Goal: Task Accomplishment & Management: Complete application form

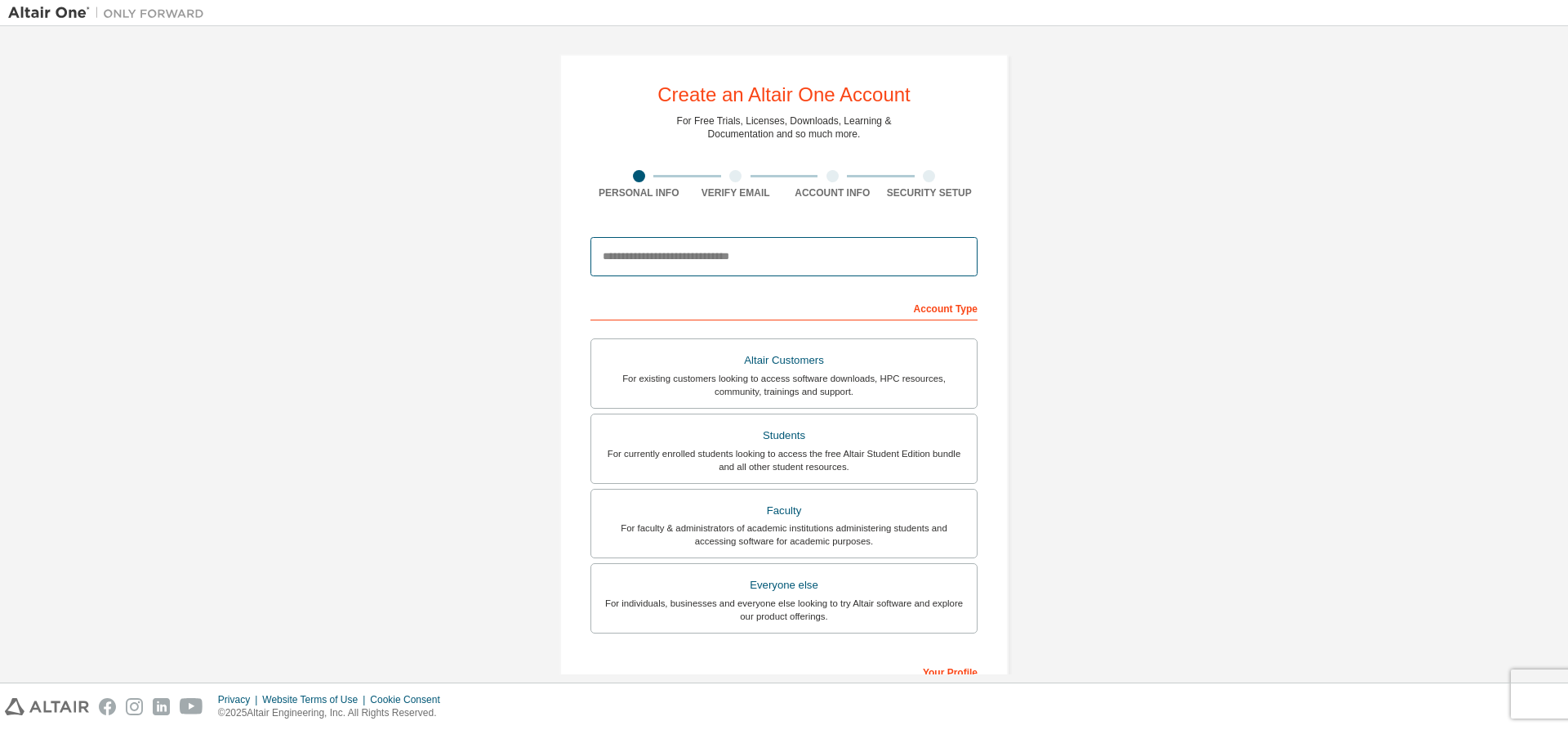
click at [730, 260] on input "email" at bounding box center [784, 256] width 387 height 39
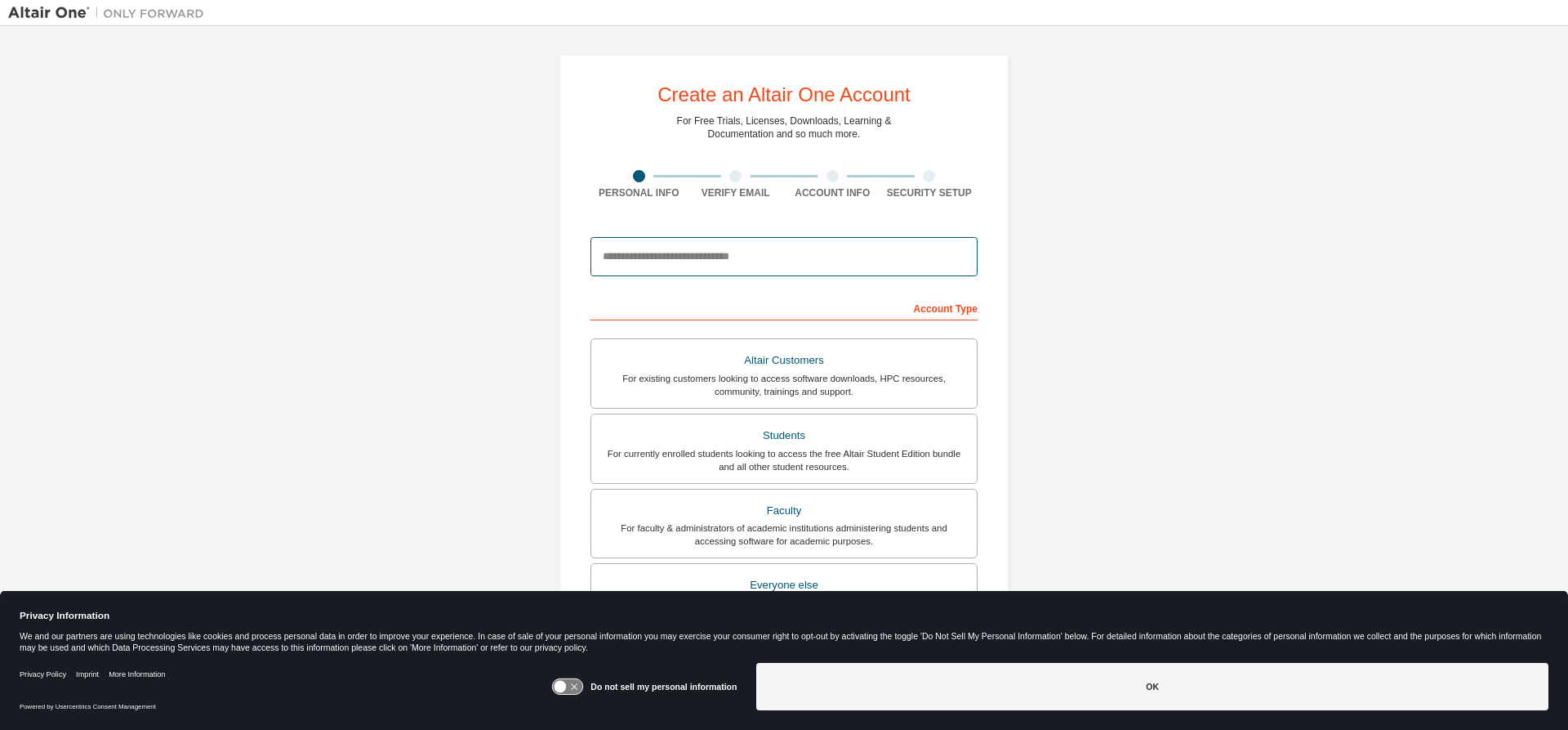
click at [730, 260] on input "email" at bounding box center [784, 256] width 387 height 39
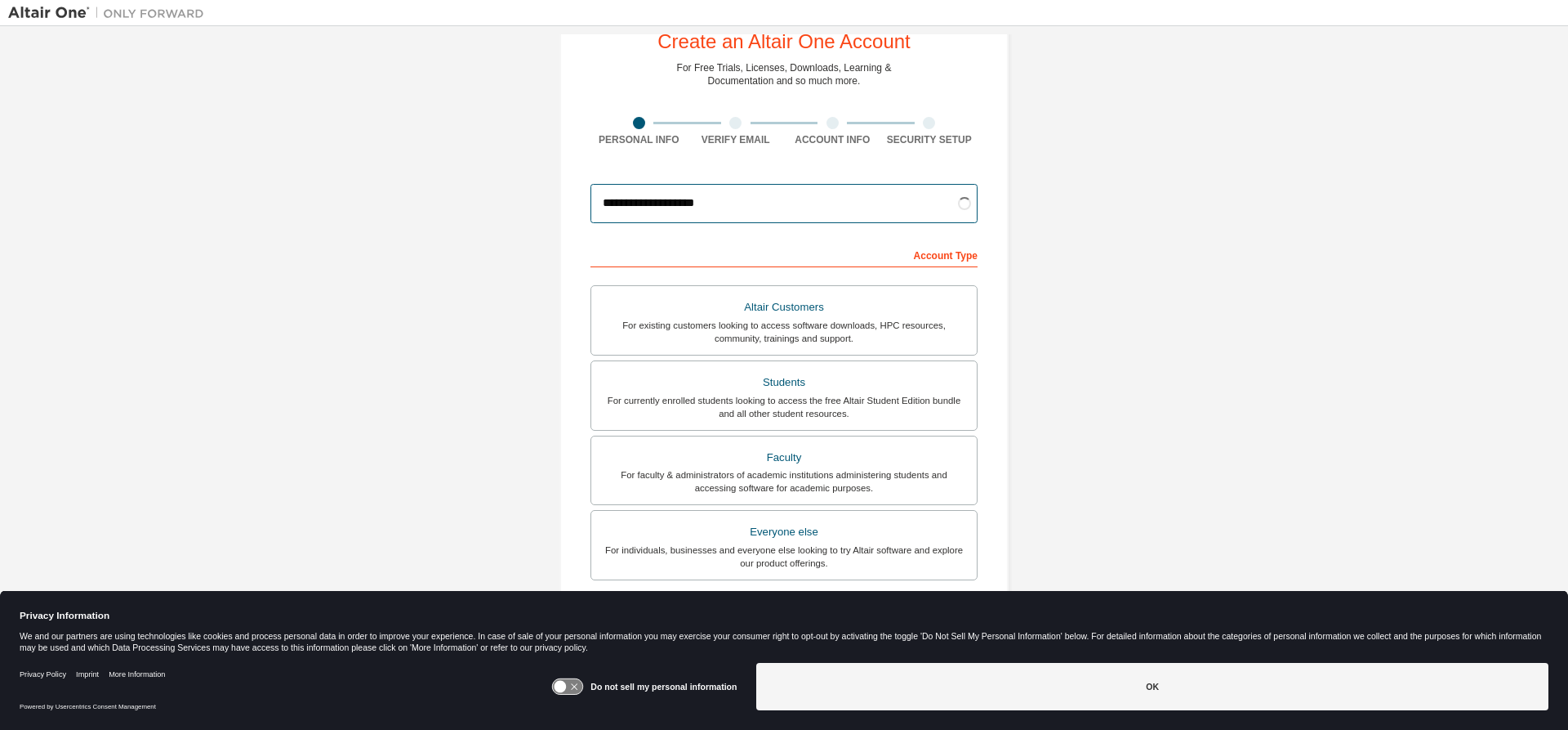
scroll to position [81, 0]
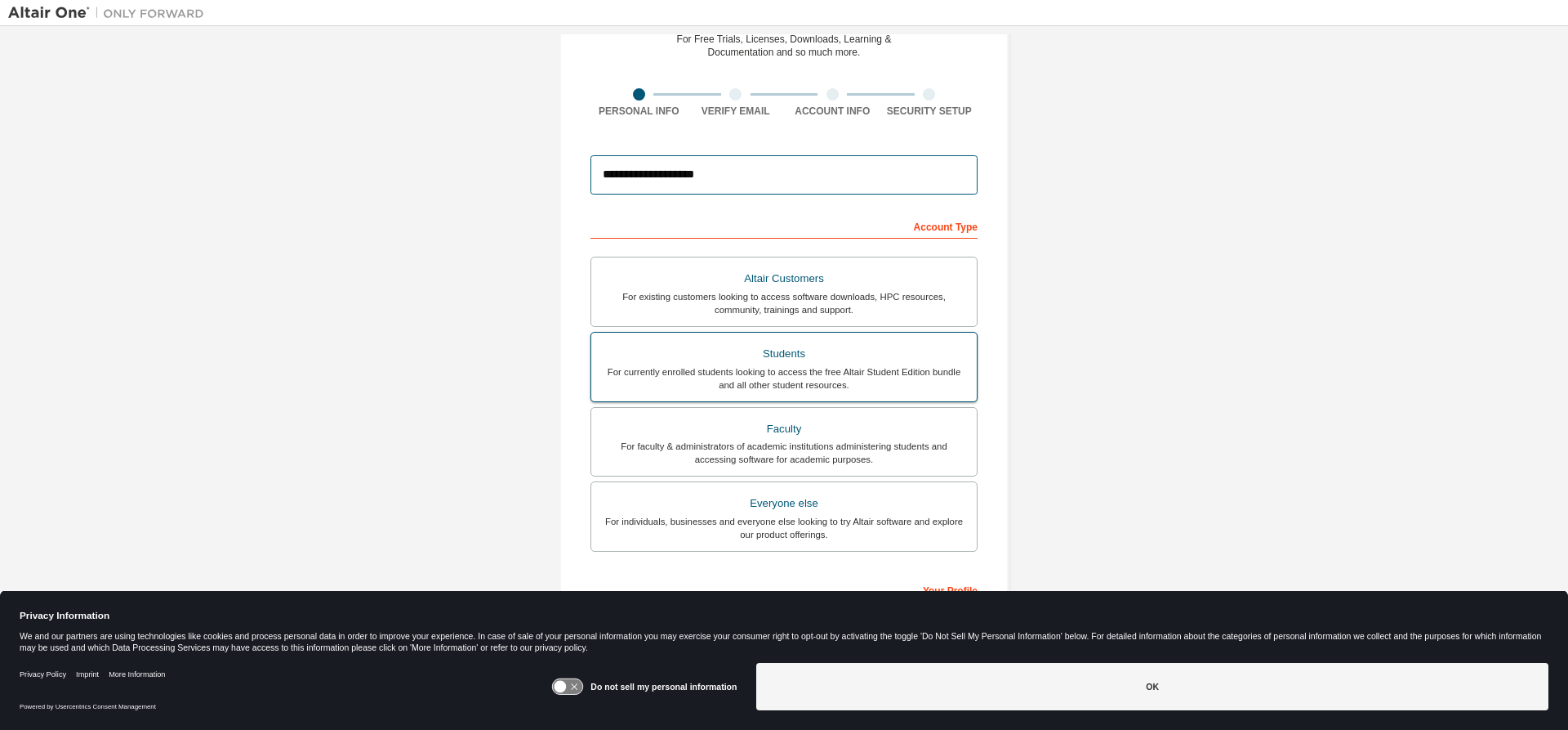
type input "**********"
click at [824, 352] on div "Students" at bounding box center [784, 353] width 366 height 23
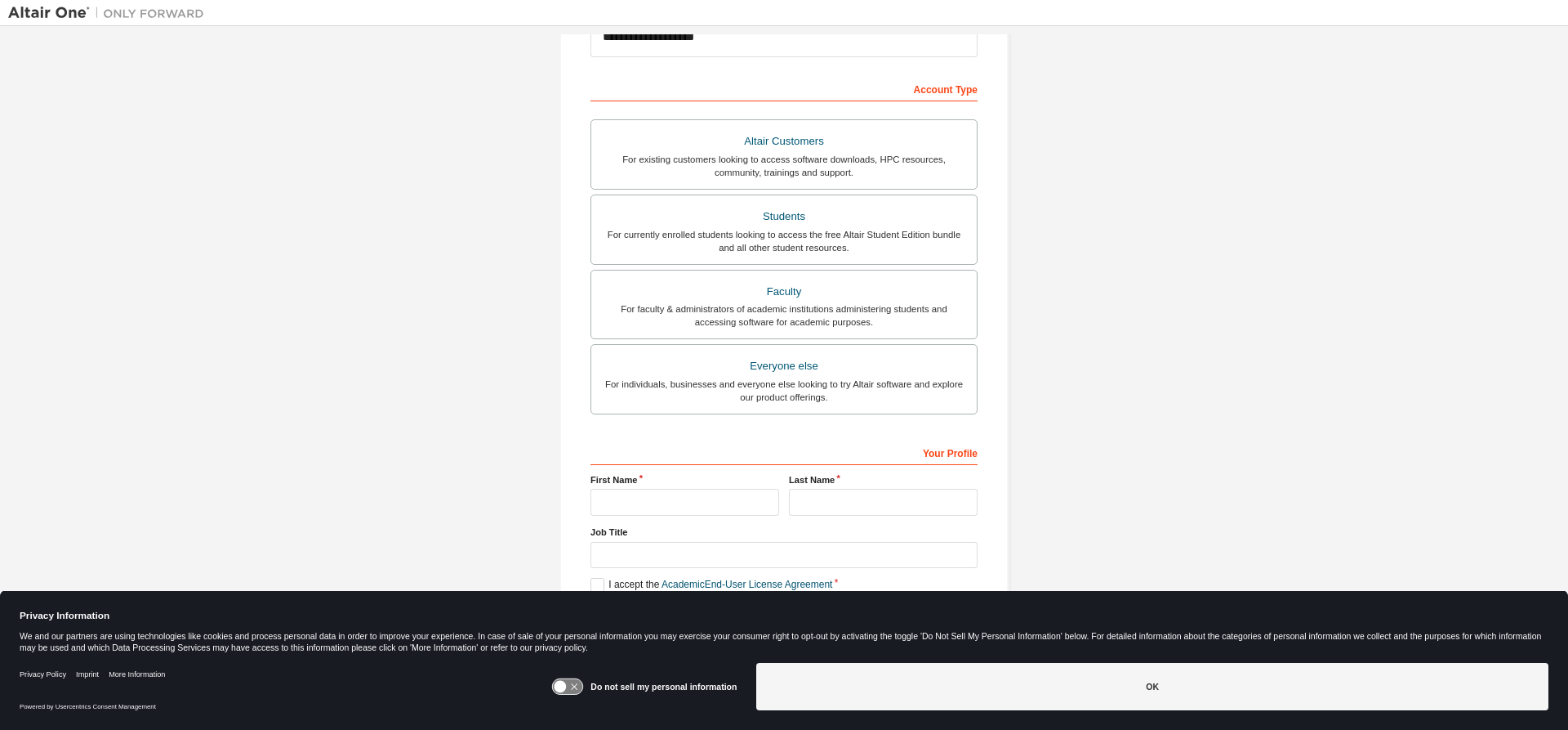
scroll to position [225, 0]
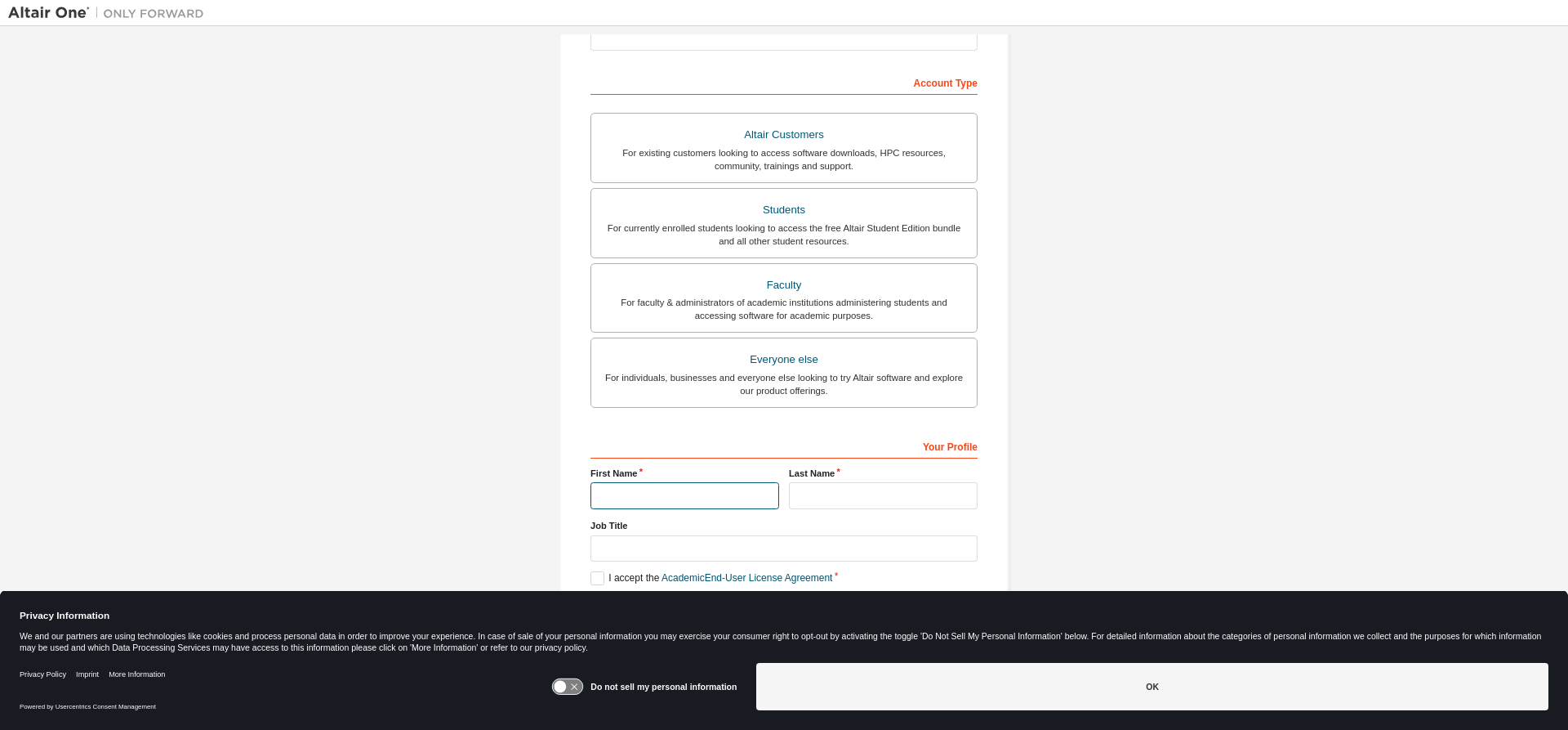
click at [637, 500] on input "text" at bounding box center [685, 496] width 189 height 27
type input "******"
click at [868, 487] on input "text" at bounding box center [883, 496] width 189 height 27
type input "*******"
click at [681, 542] on input "text" at bounding box center [784, 549] width 387 height 27
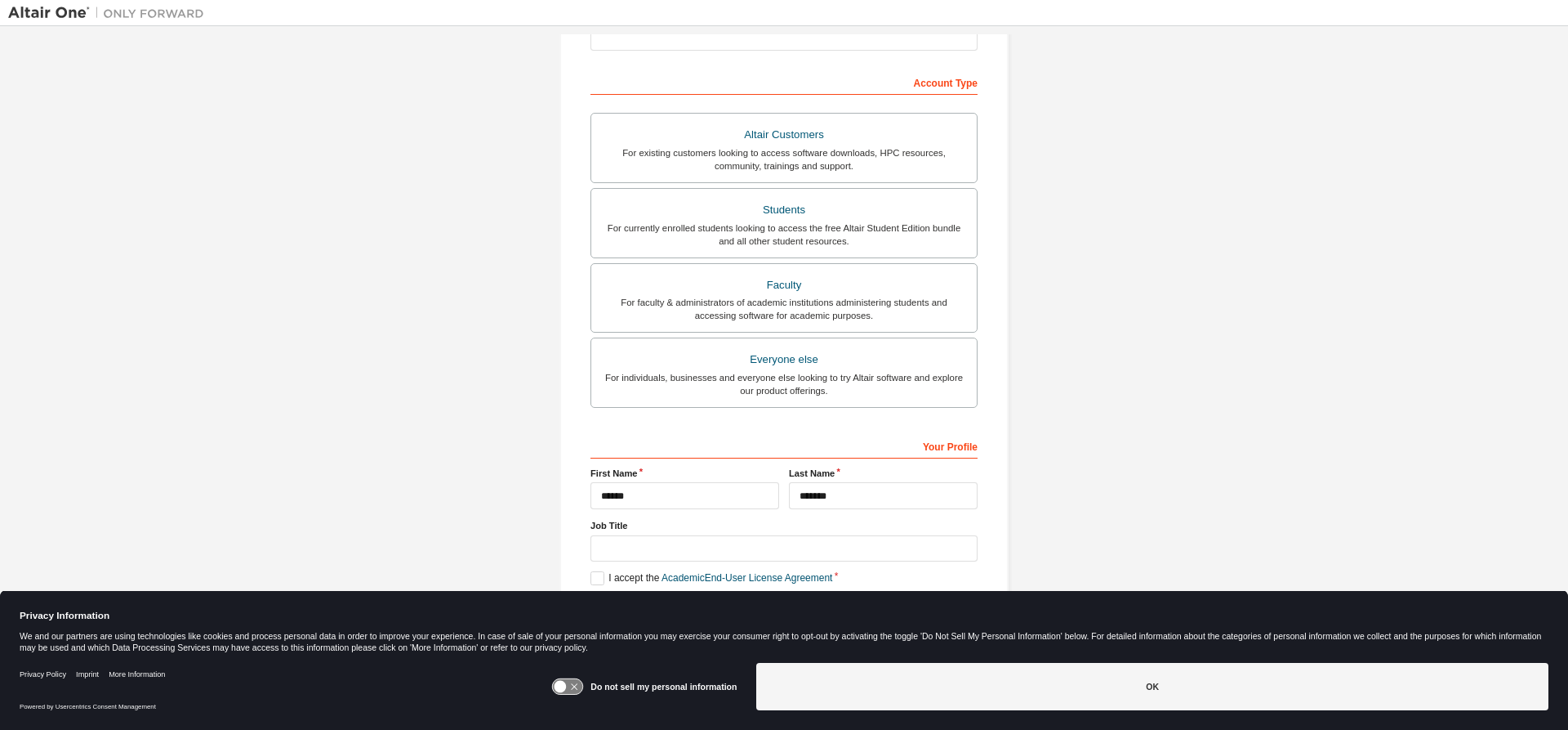
click at [566, 688] on icon at bounding box center [560, 686] width 13 height 13
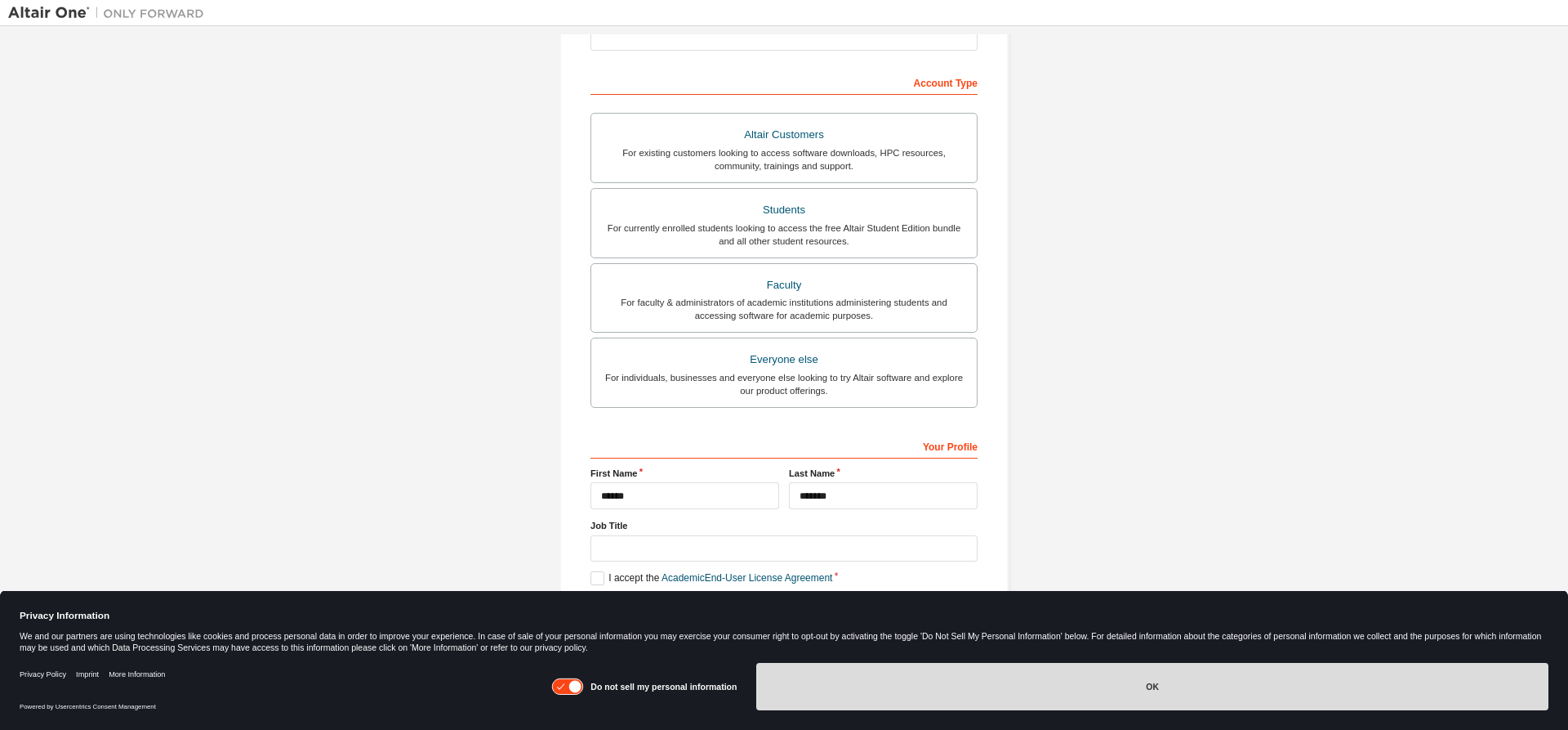
click at [1236, 681] on button "OK" at bounding box center [1152, 686] width 792 height 47
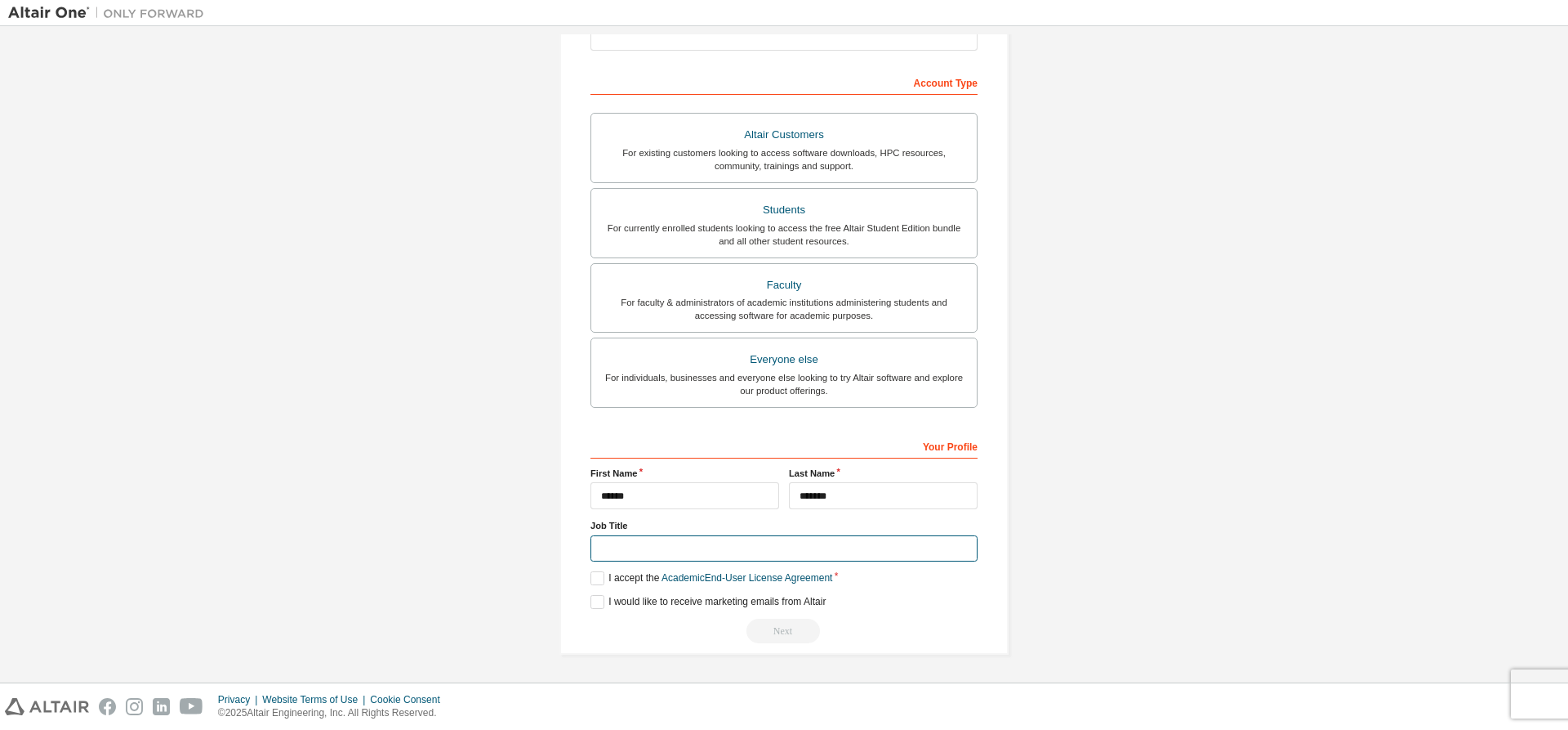
click at [639, 544] on input "text" at bounding box center [784, 549] width 387 height 27
type input "*******"
click at [621, 573] on label "I accept the Academic End-User License Agreement" at bounding box center [711, 578] width 242 height 14
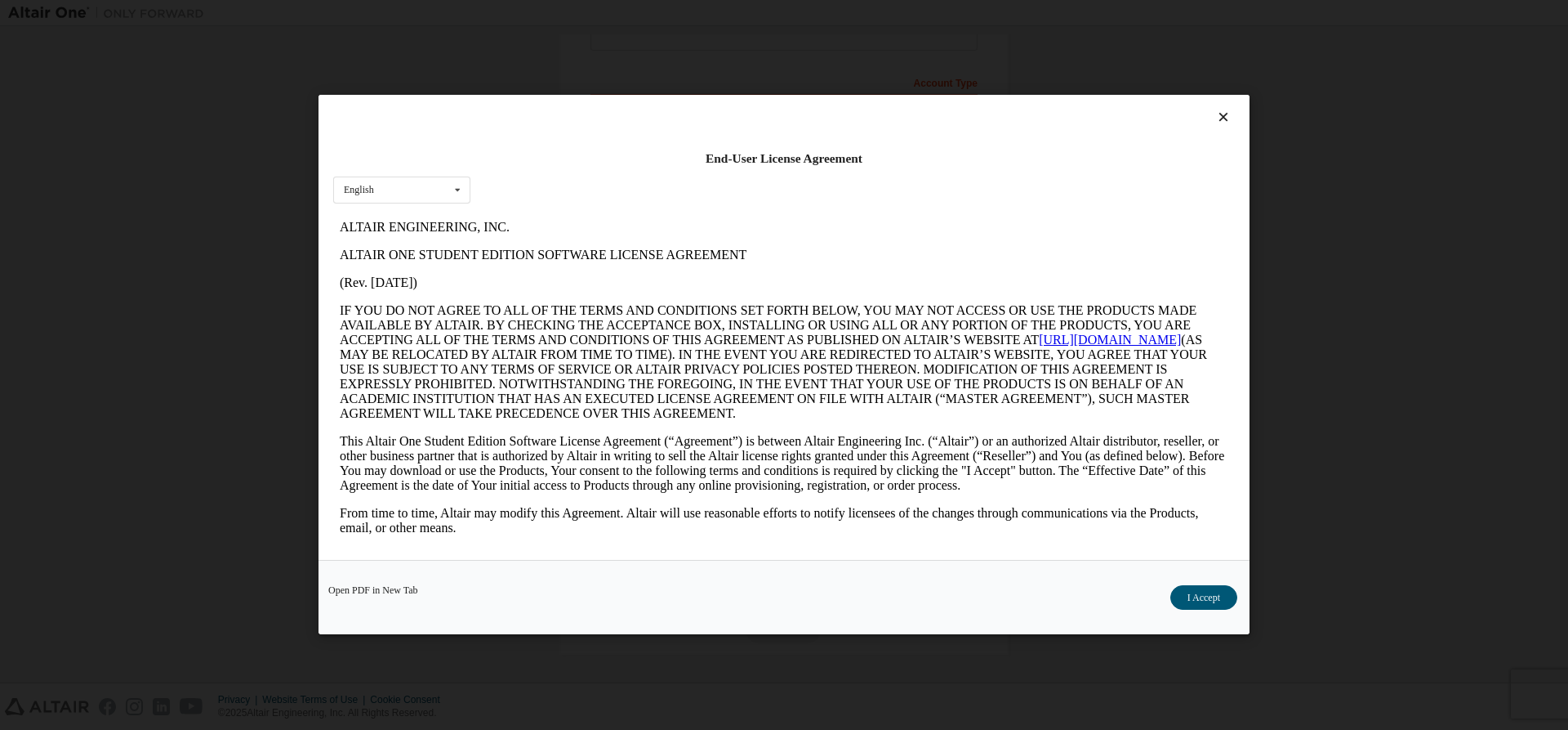
scroll to position [0, 0]
click at [1193, 599] on button "I Accept" at bounding box center [1203, 598] width 67 height 24
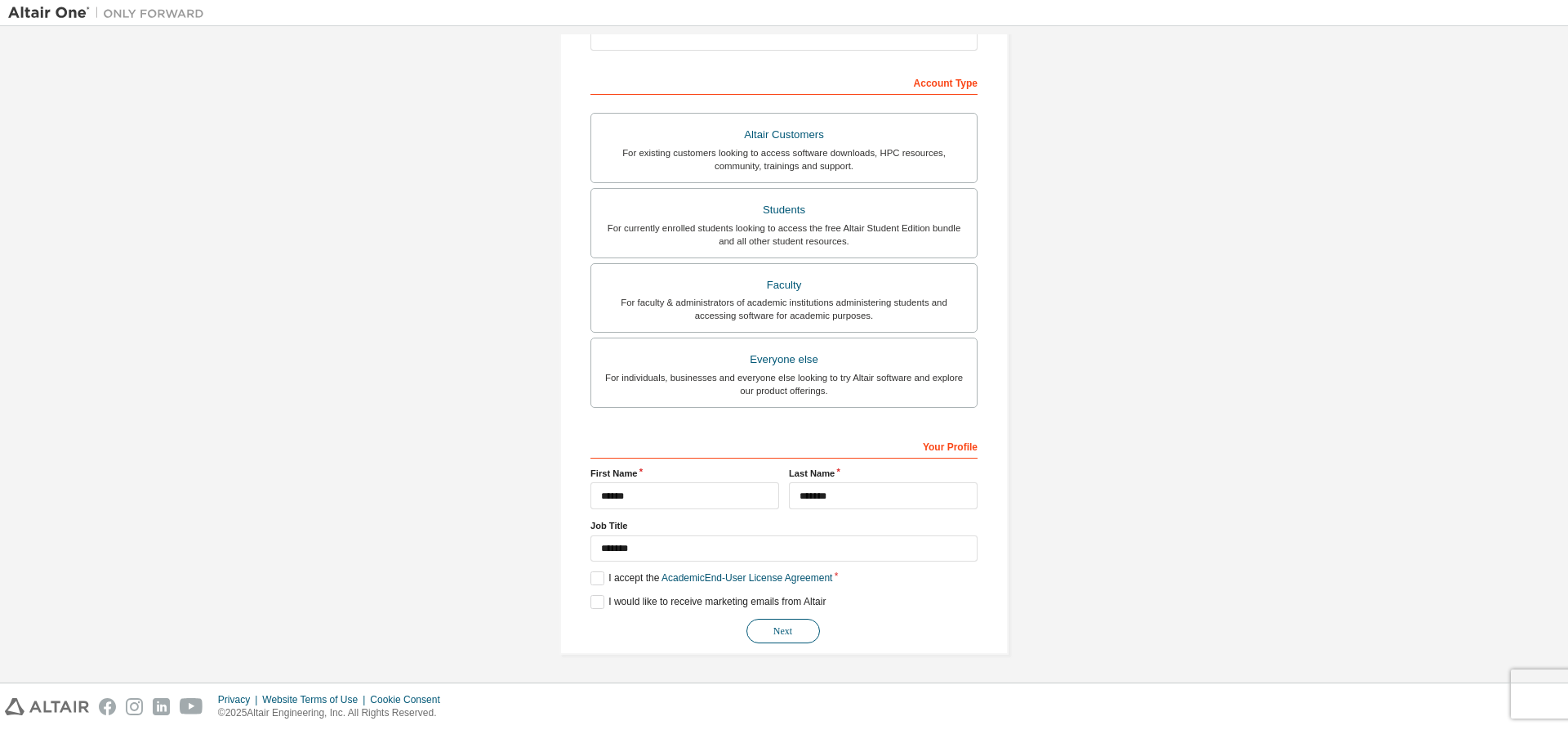
click at [764, 624] on button "Next" at bounding box center [783, 630] width 73 height 24
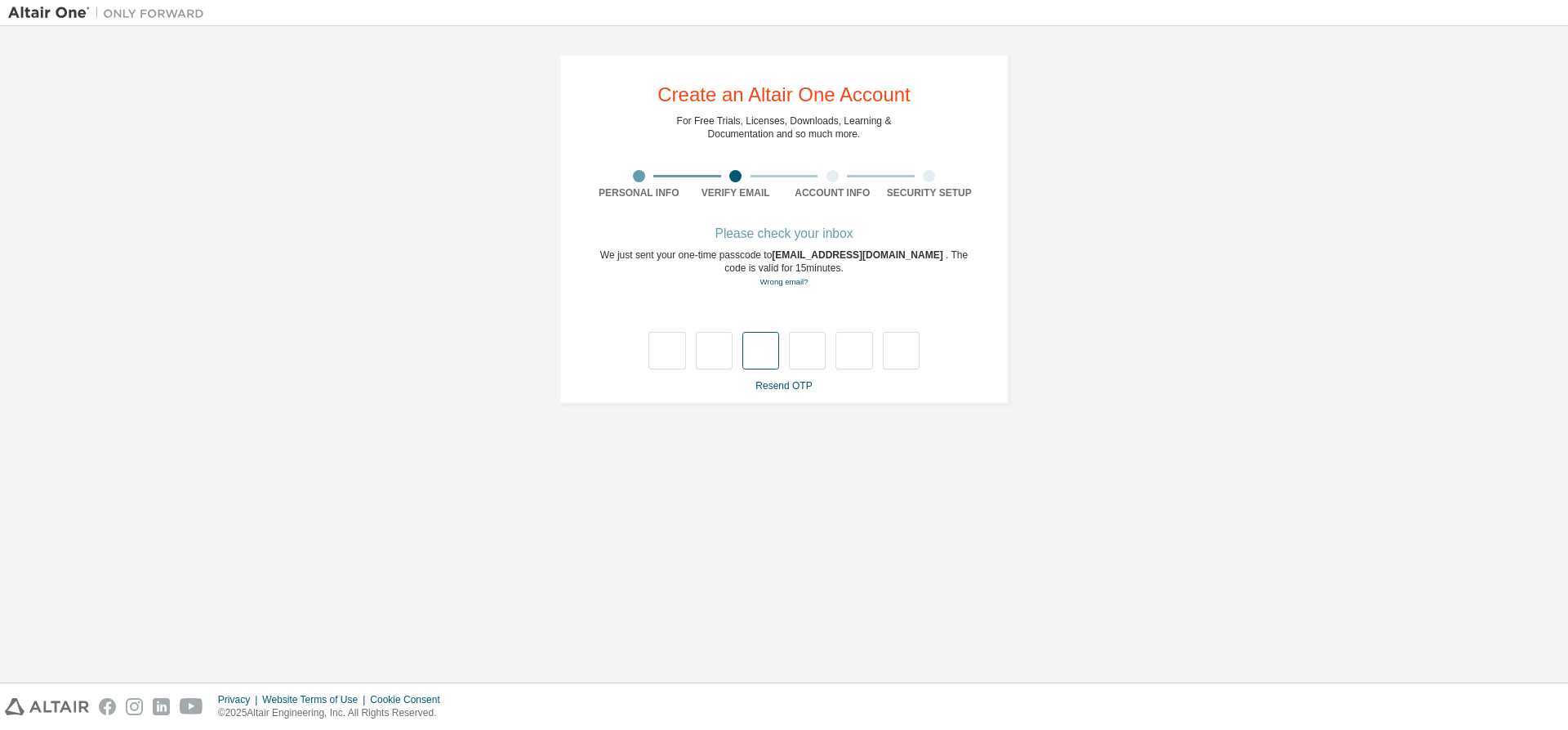
type input "*"
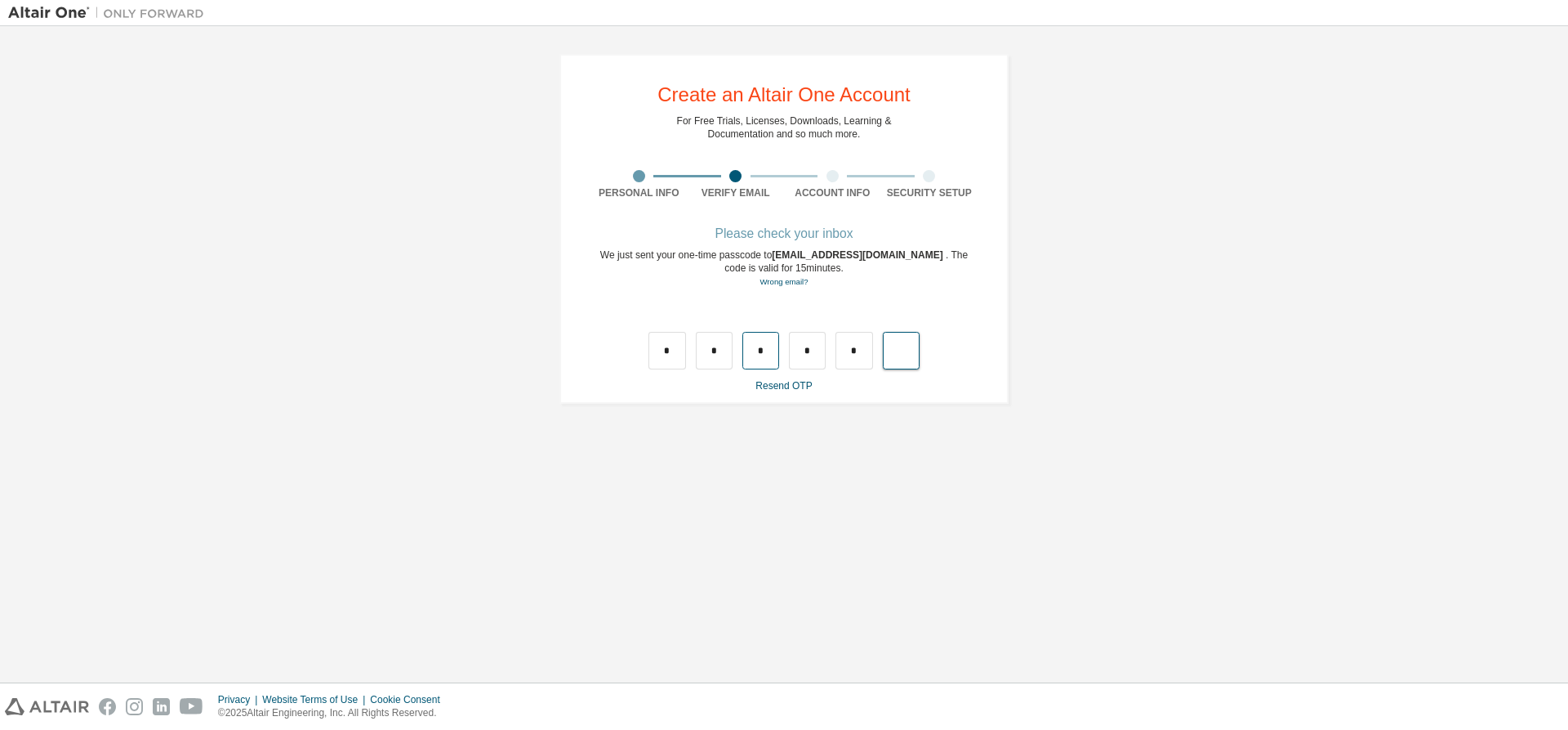
type input "*"
